Goal: Navigation & Orientation: Find specific page/section

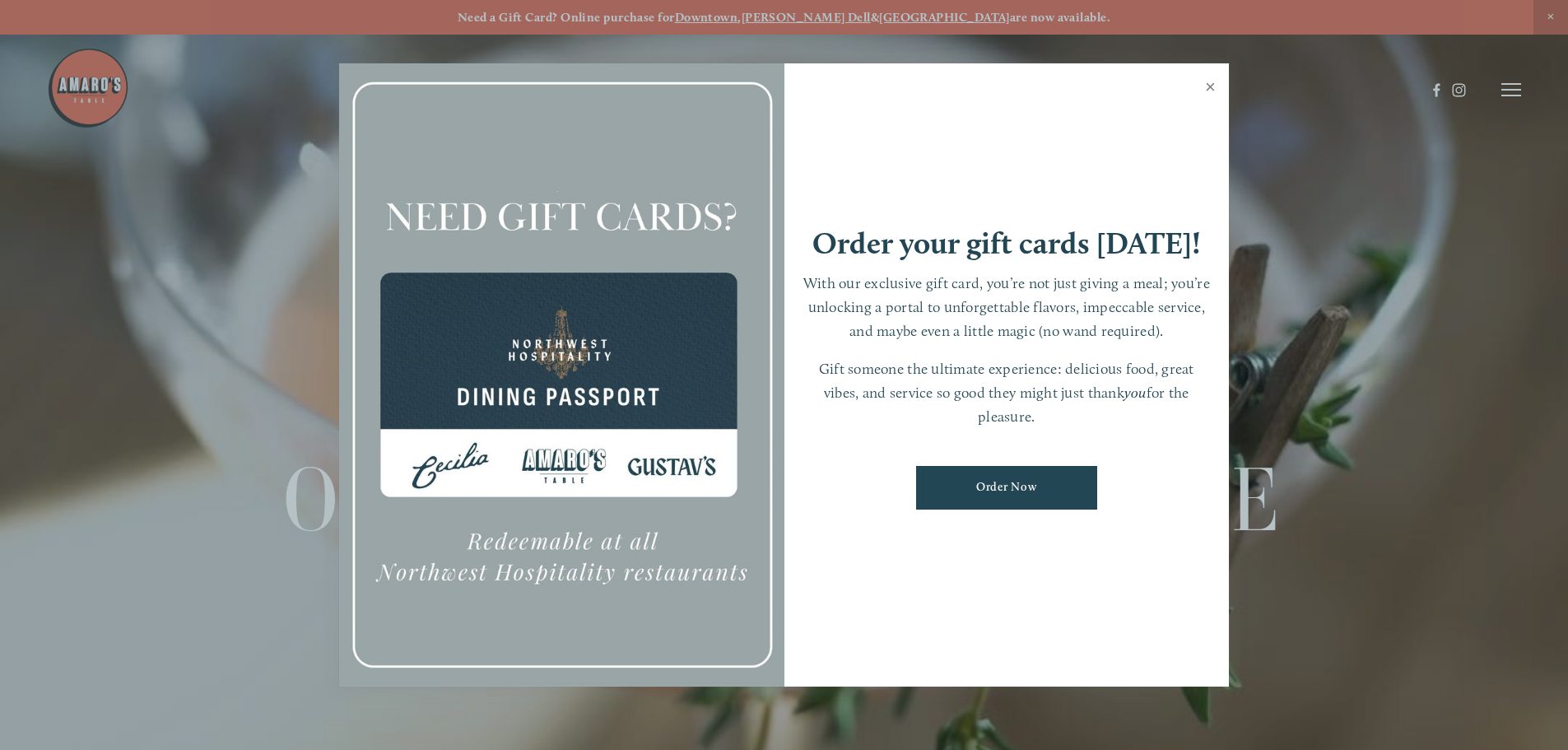
click at [1217, 83] on link "Close" at bounding box center [1210, 88] width 32 height 46
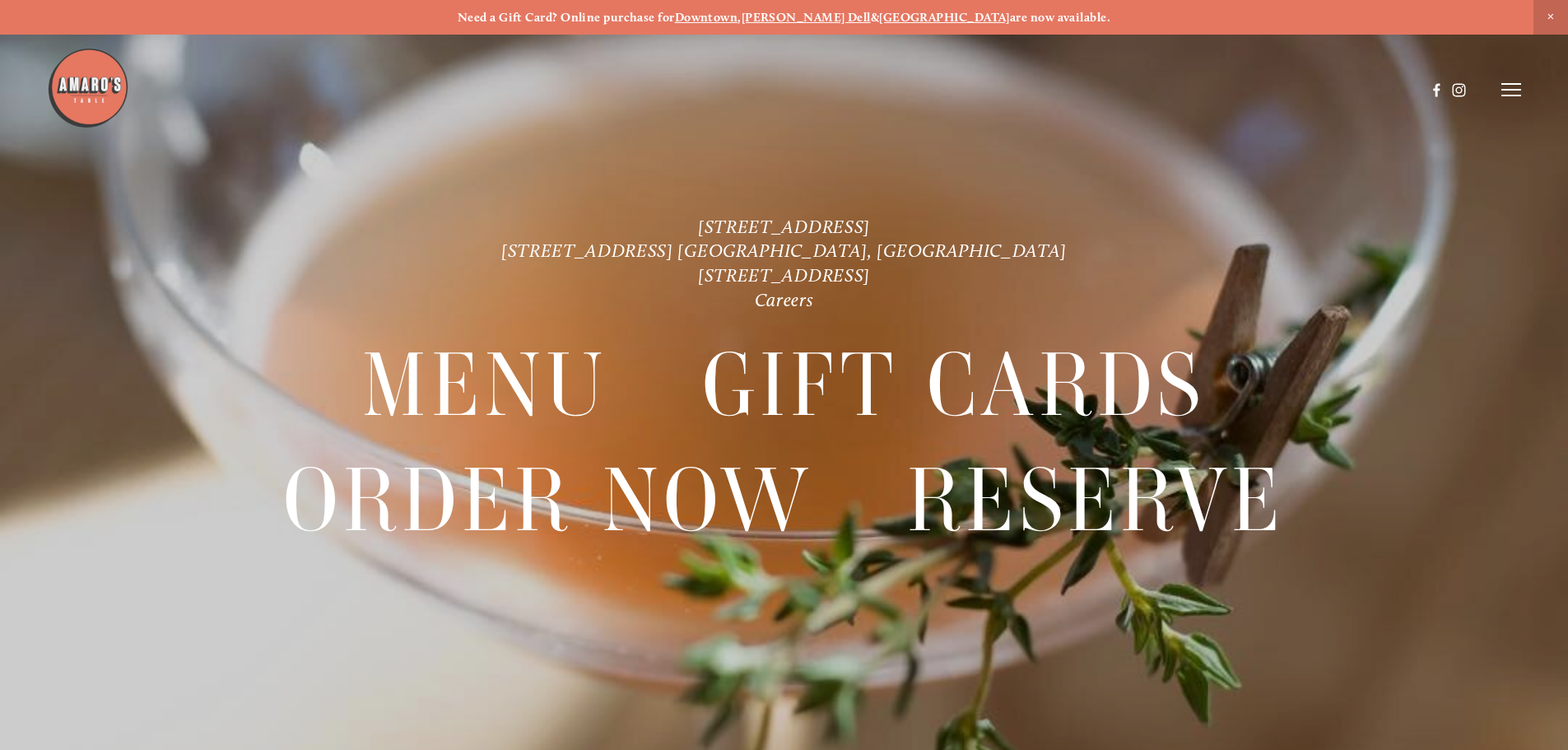
click at [1518, 94] on icon at bounding box center [1511, 90] width 20 height 15
click at [1180, 89] on div "Menu" at bounding box center [1171, 89] width 46 height 13
click at [1166, 88] on span "Menu" at bounding box center [1166, 89] width 34 height 16
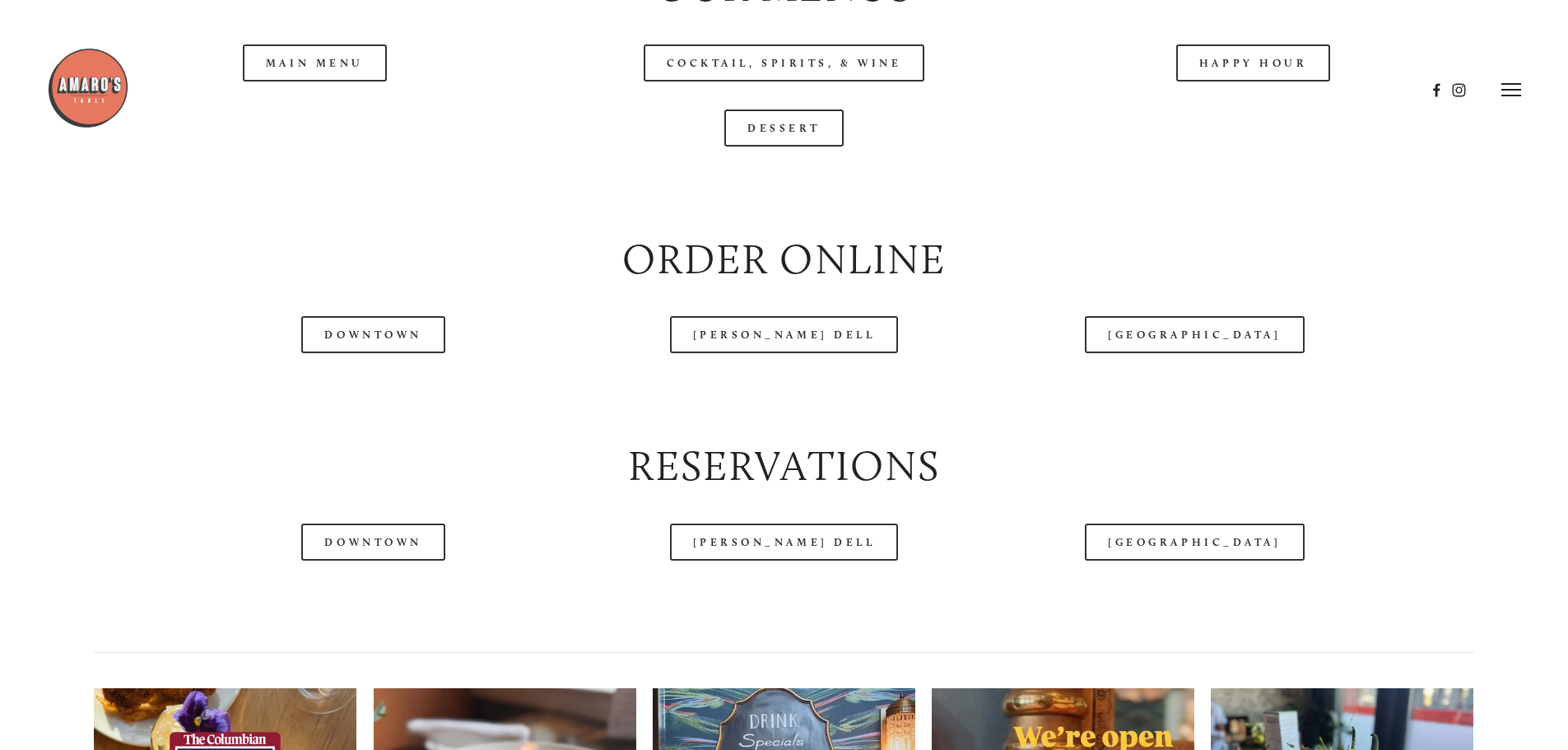
scroll to position [1975, 0]
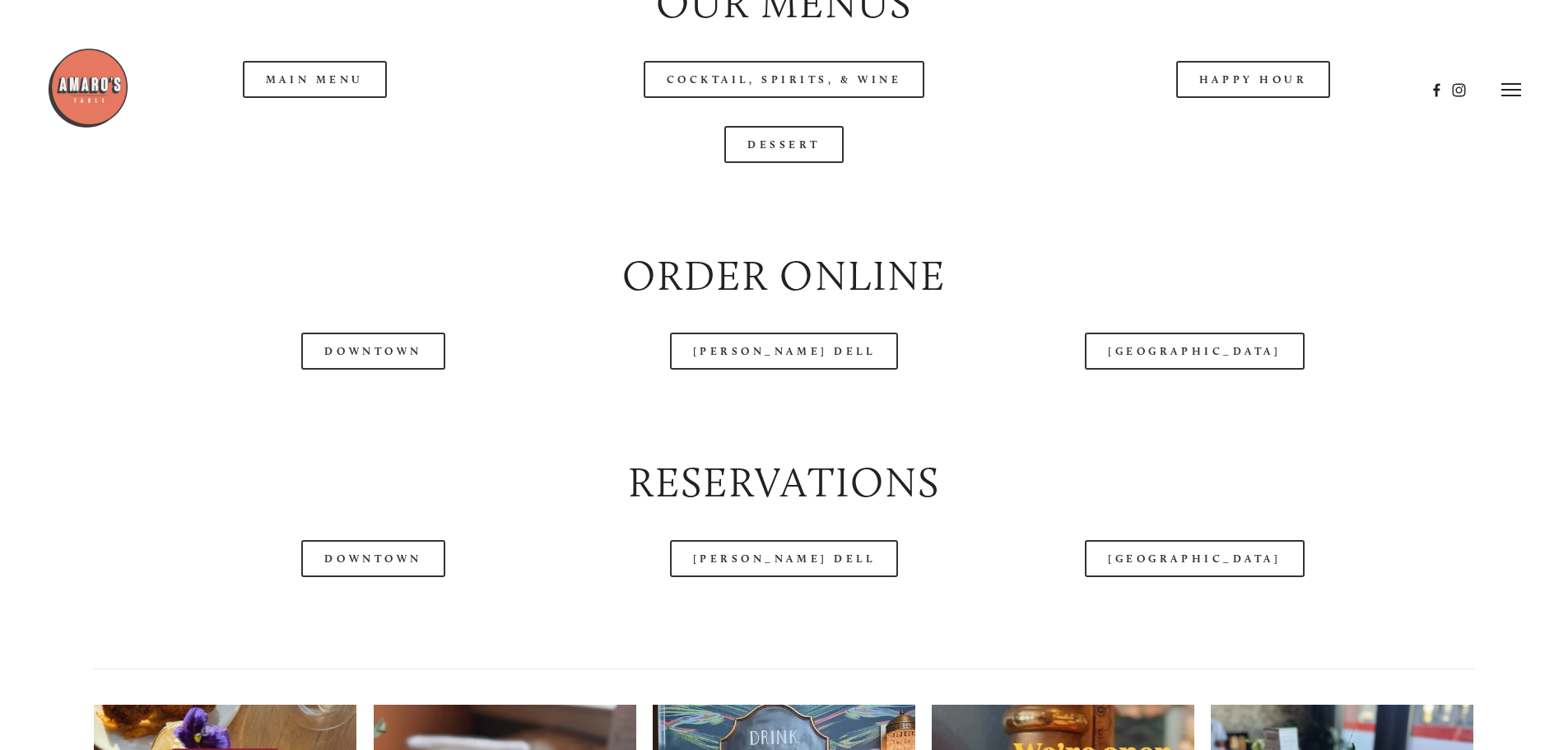
click at [299, 136] on header "Menu Order Now Visit Gallery 0" at bounding box center [784, 89] width 1474 height 180
click at [283, 137] on header "Menu Order Now Visit Gallery 0" at bounding box center [784, 89] width 1474 height 180
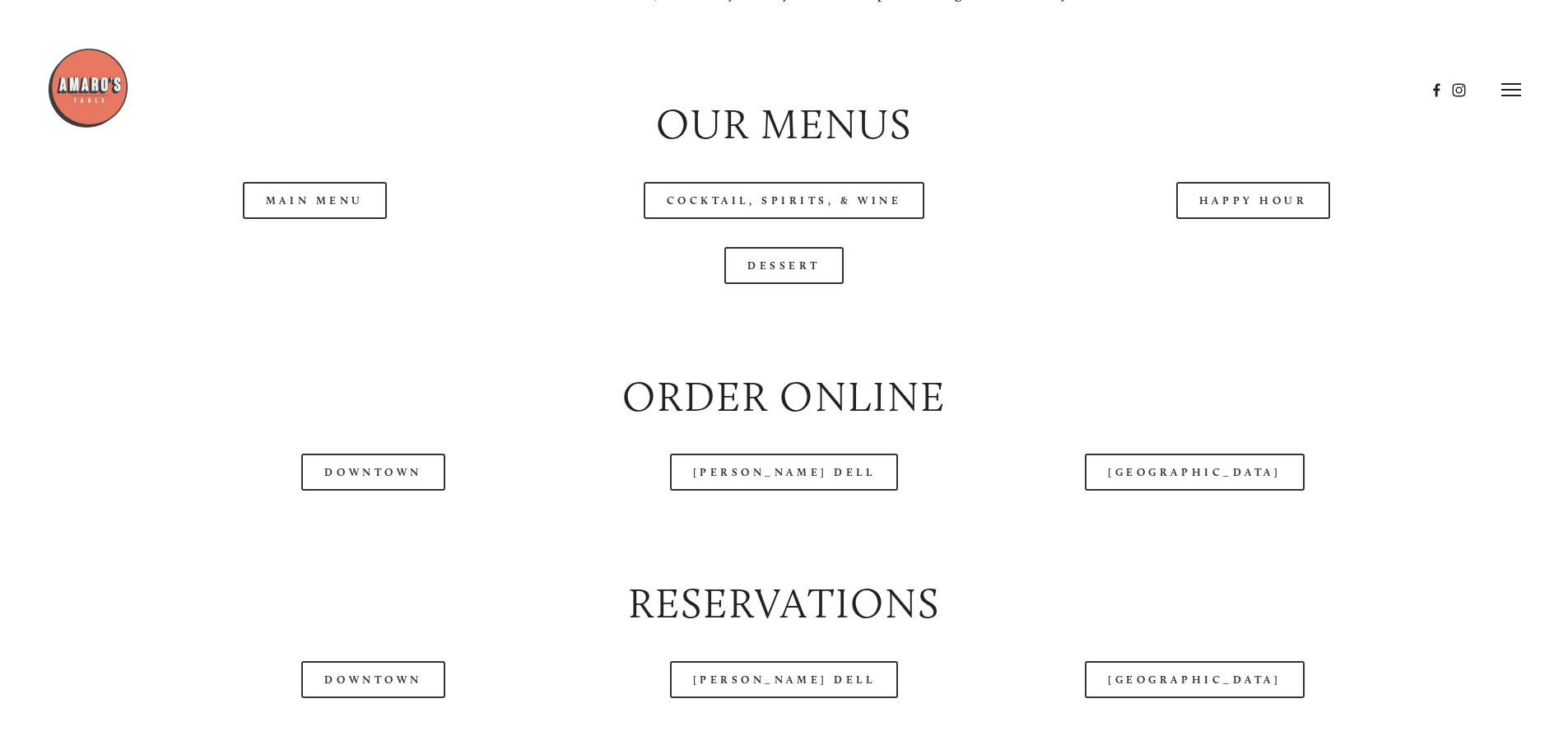
scroll to position [1727, 0]
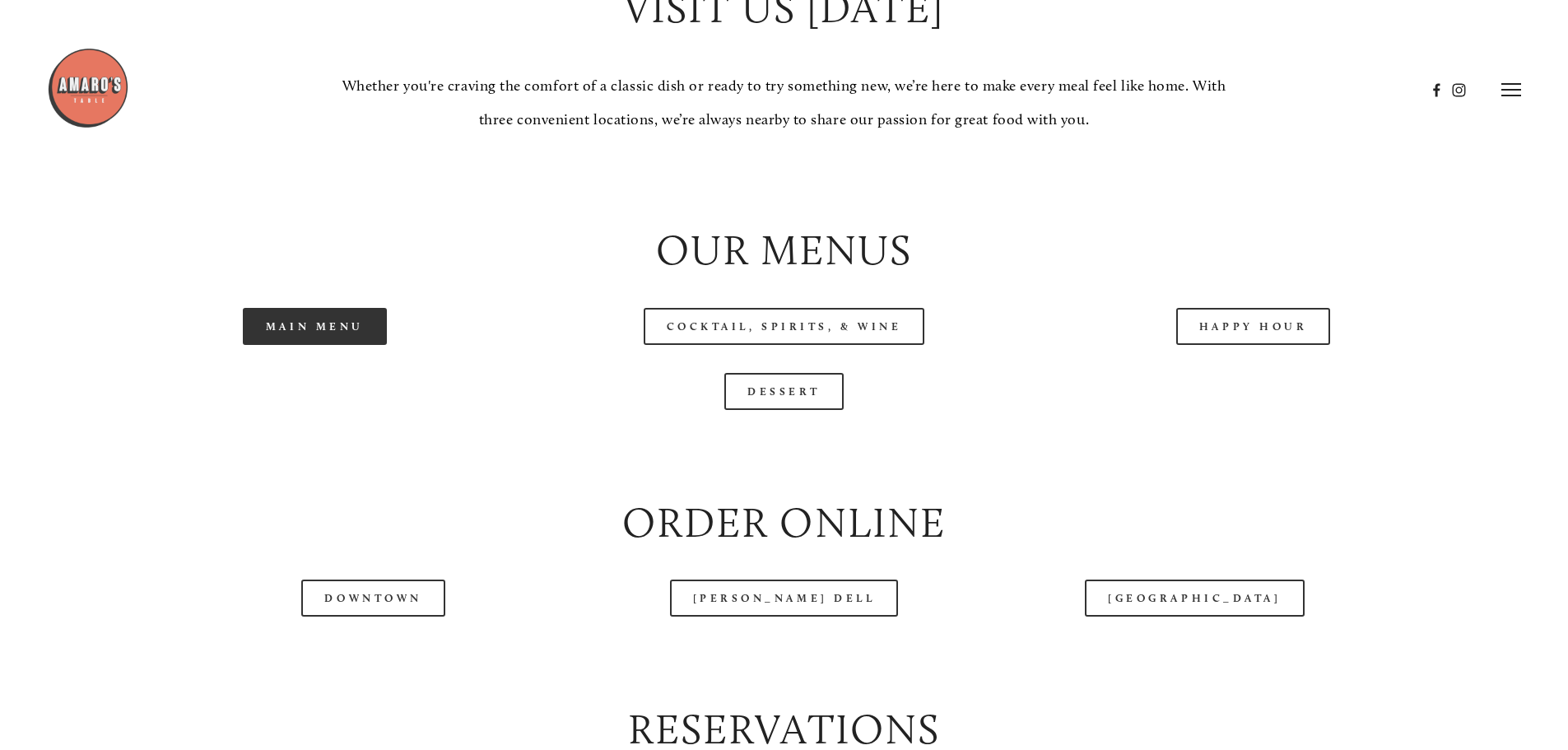
click at [311, 345] on link "Main Menu" at bounding box center [314, 325] width 144 height 37
